Goal: Task Accomplishment & Management: Use online tool/utility

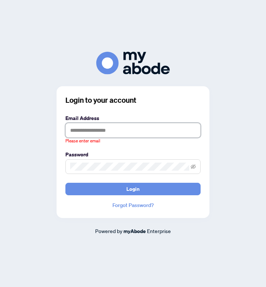
type input "**********"
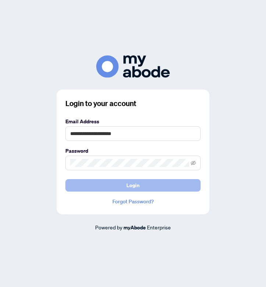
click at [110, 189] on button "Login" at bounding box center [132, 185] width 135 height 12
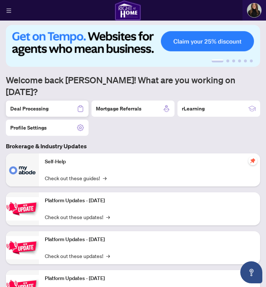
click at [56, 101] on div "Deal Processing" at bounding box center [47, 109] width 83 height 16
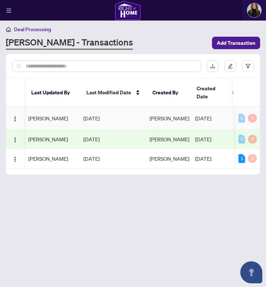
scroll to position [0, 435]
